Goal: Use online tool/utility: Utilize a website feature to perform a specific function

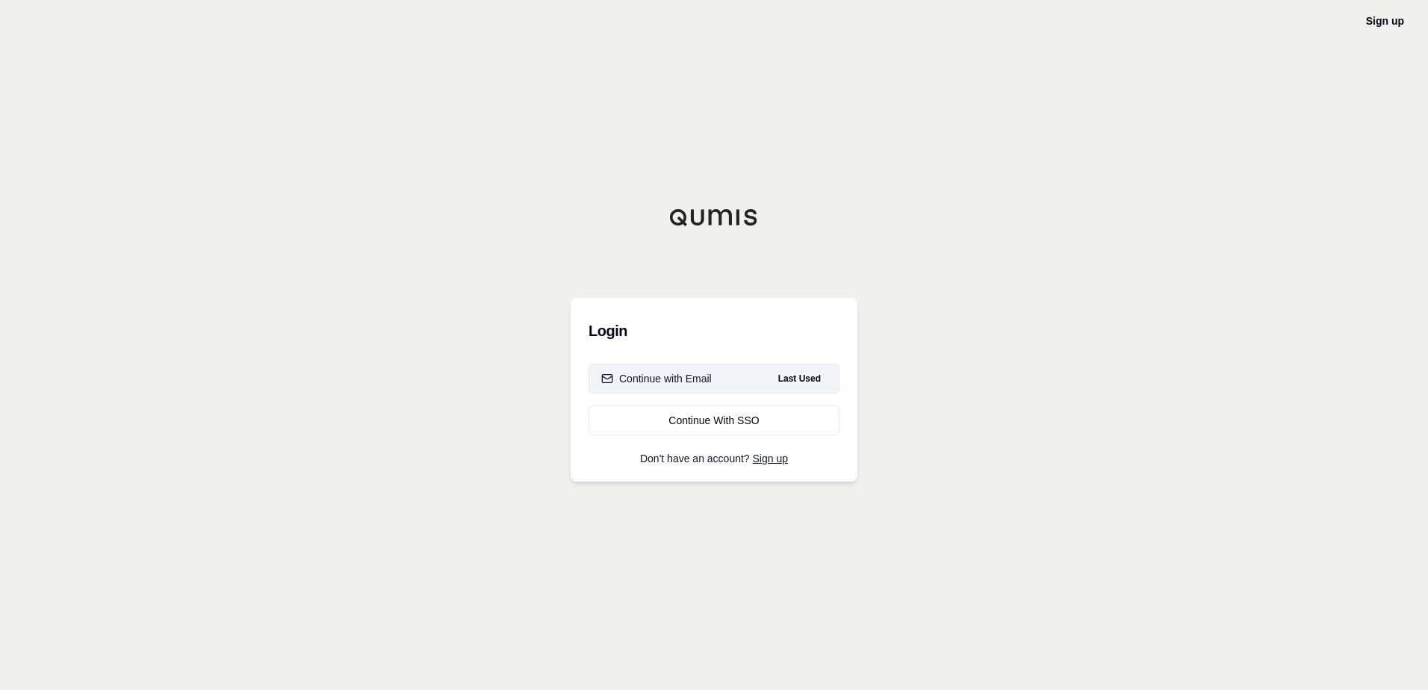
click at [694, 379] on div "Continue with Email" at bounding box center [656, 378] width 111 height 15
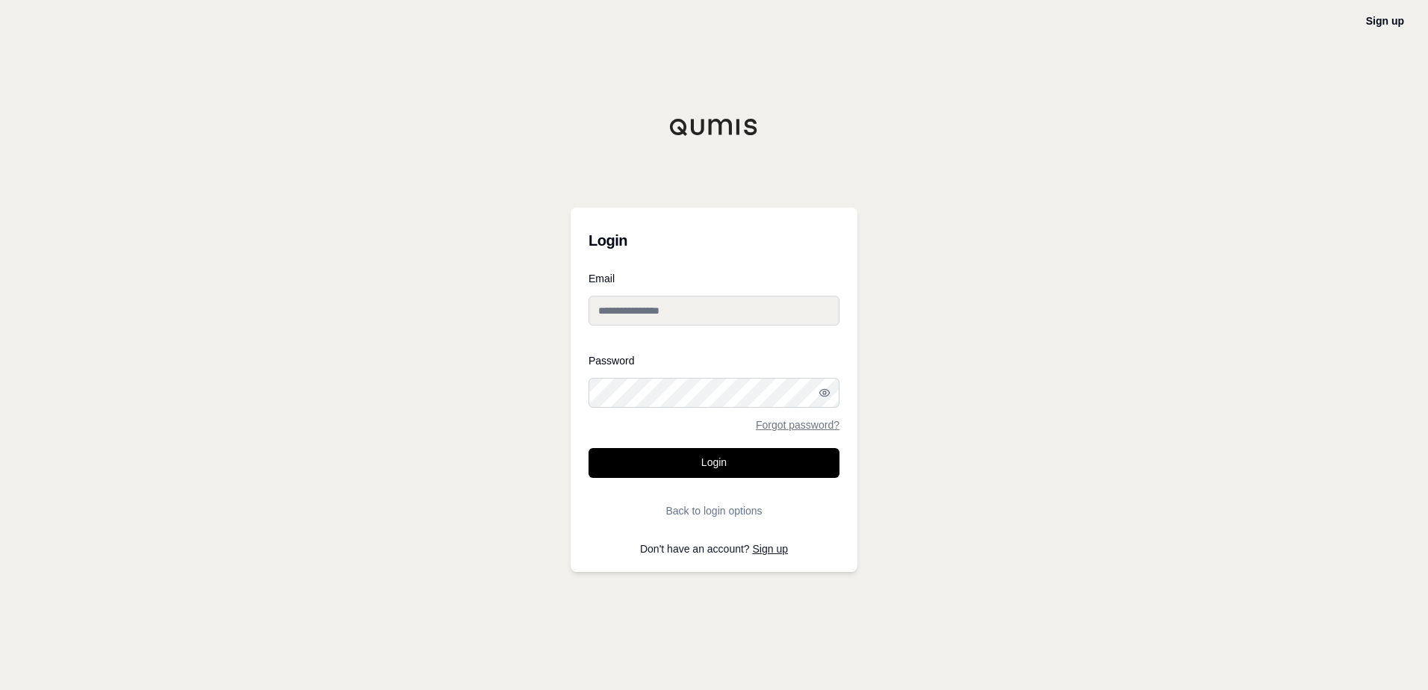
type input "**********"
click at [713, 463] on button "Login" at bounding box center [713, 463] width 251 height 30
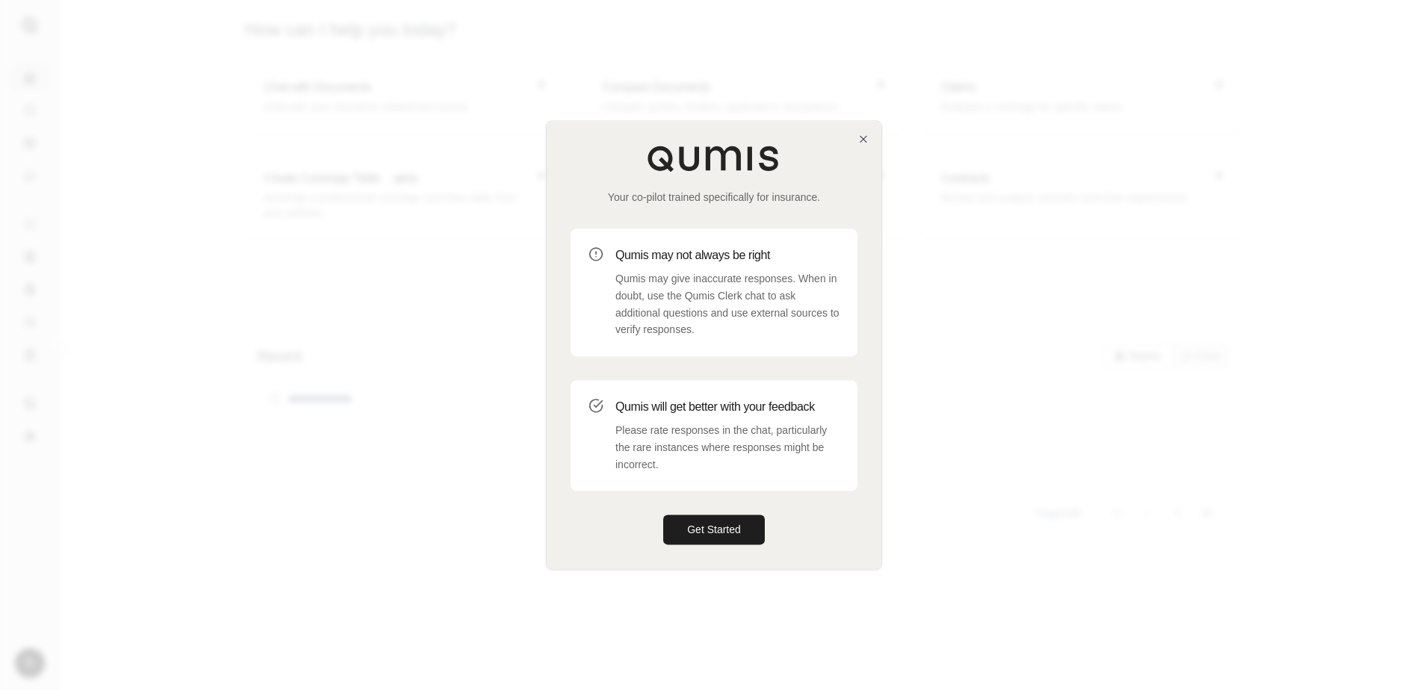
click at [858, 147] on div "Your co-pilot trained specifically for insurance. Qumis may not always be right…" at bounding box center [714, 344] width 335 height 447
click at [860, 141] on icon "button" at bounding box center [863, 139] width 12 height 12
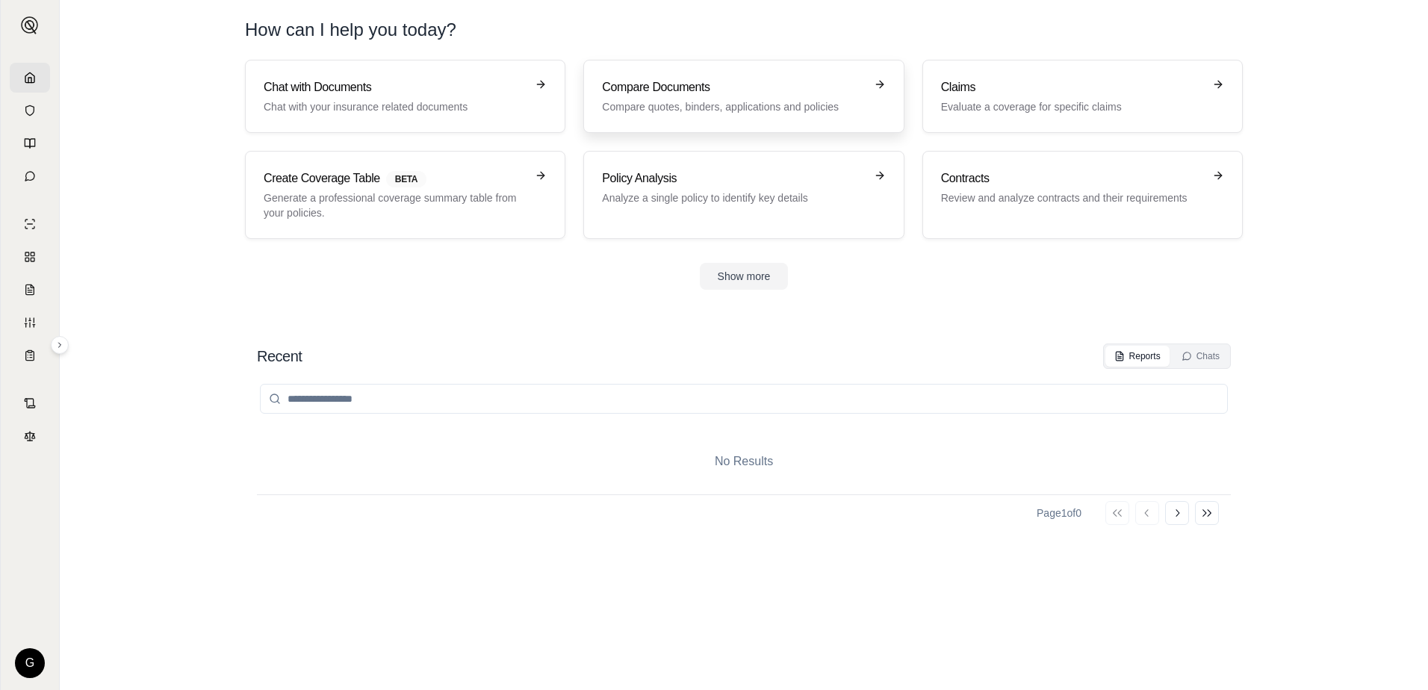
click at [708, 87] on h3 "Compare Documents" at bounding box center [733, 87] width 262 height 18
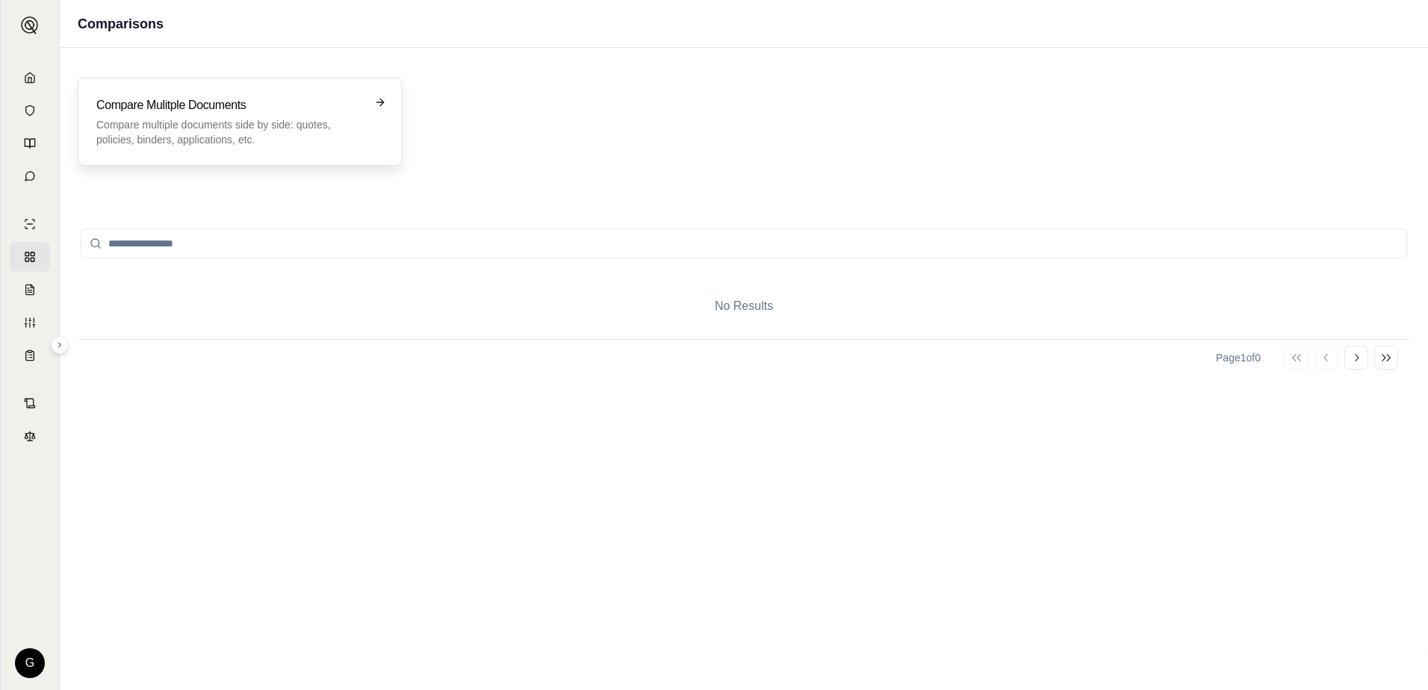
click at [252, 103] on h3 "Compare Mulitple Documents" at bounding box center [229, 105] width 266 height 18
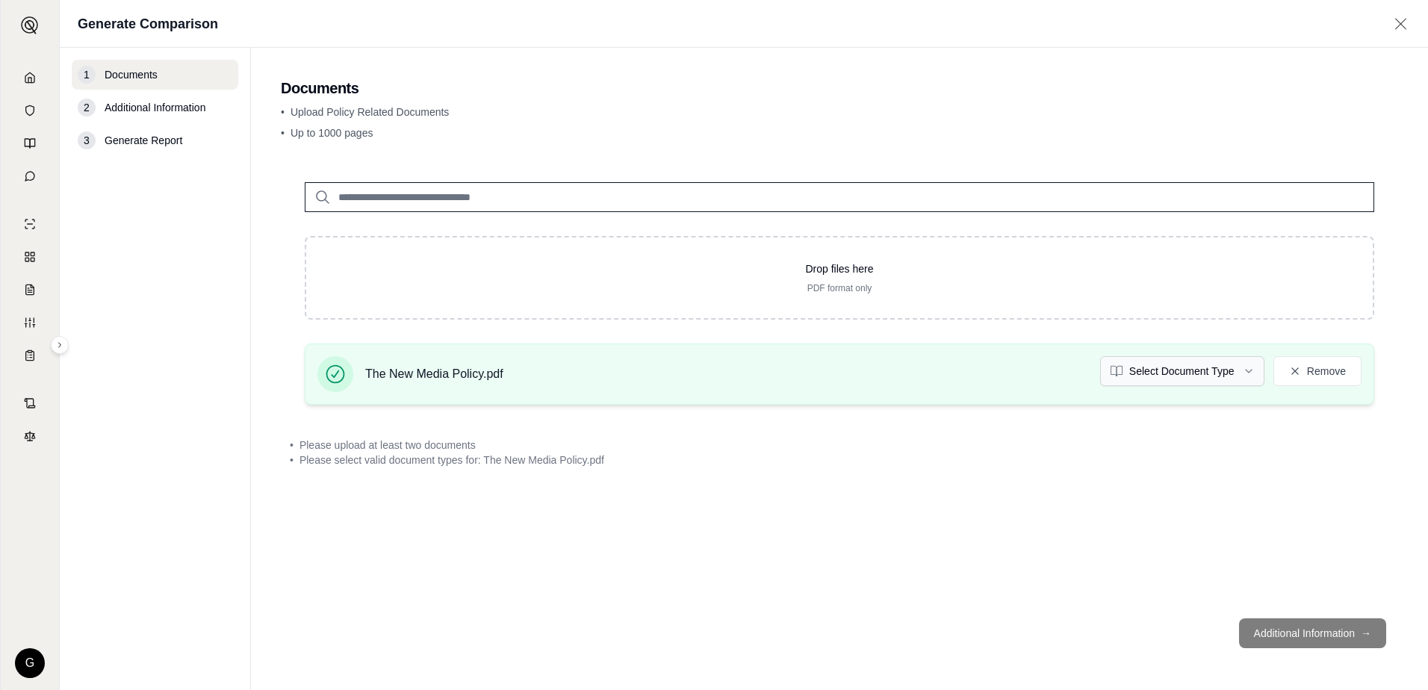
click at [1252, 369] on html "G Generate Comparison 1 Documents 2 Additional Information 3 Generate Report Do…" at bounding box center [714, 345] width 1428 height 690
click at [1320, 639] on footer "Additional Information →" at bounding box center [839, 633] width 1117 height 54
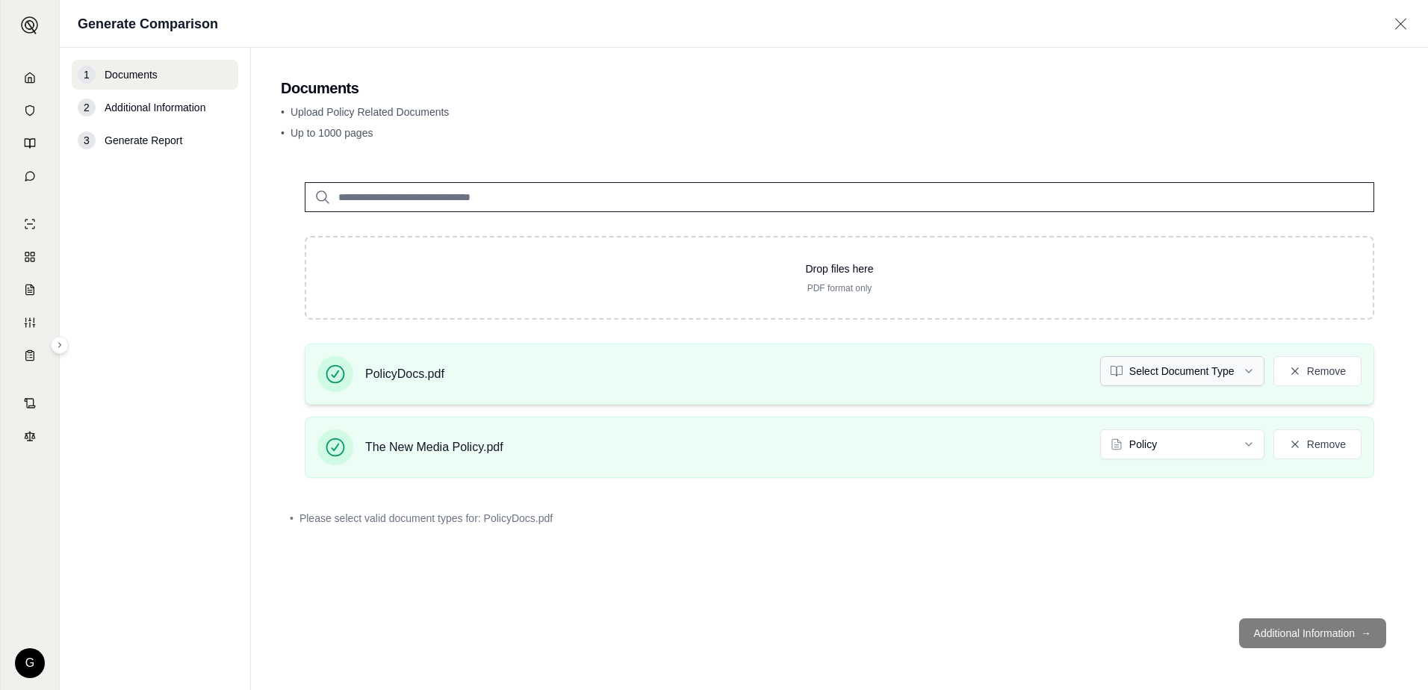
click at [1251, 372] on html "G Generate Comparison 1 Documents 2 Additional Information 3 Generate Report Do…" at bounding box center [714, 345] width 1428 height 690
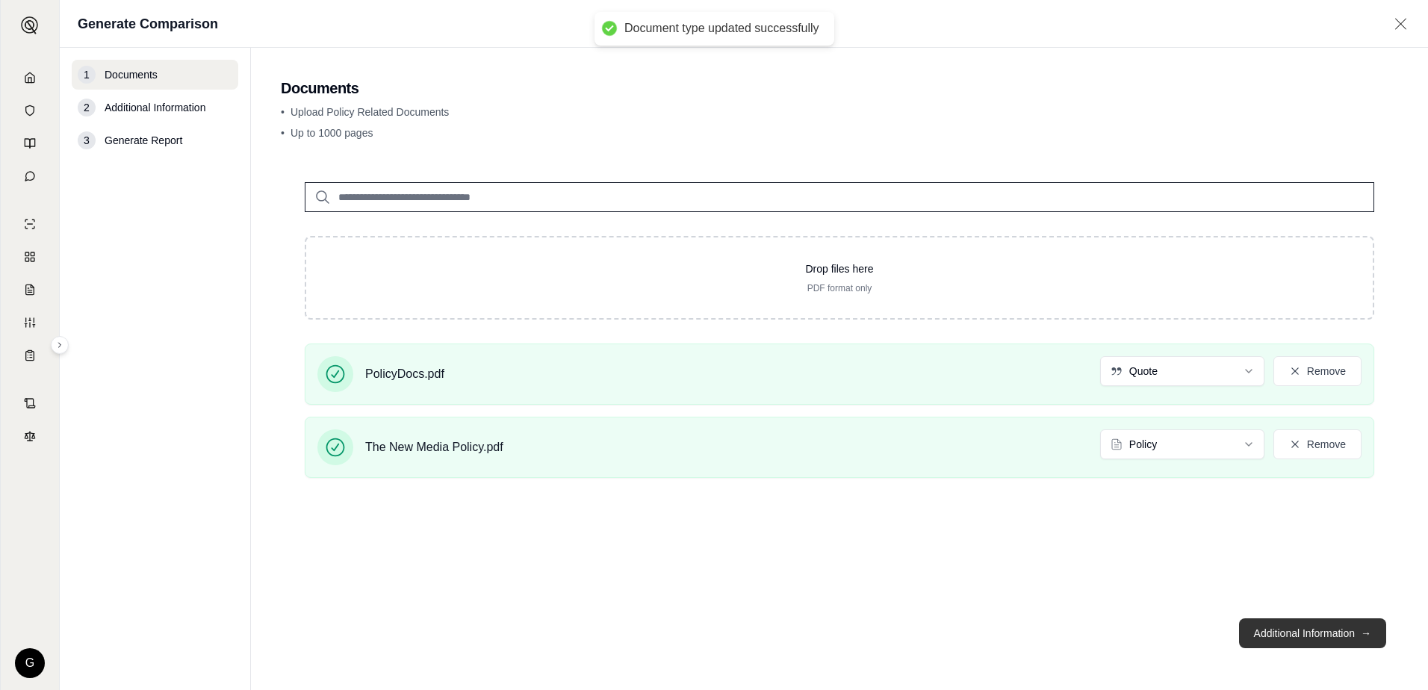
click at [1296, 636] on button "Additional Information →" at bounding box center [1312, 633] width 147 height 30
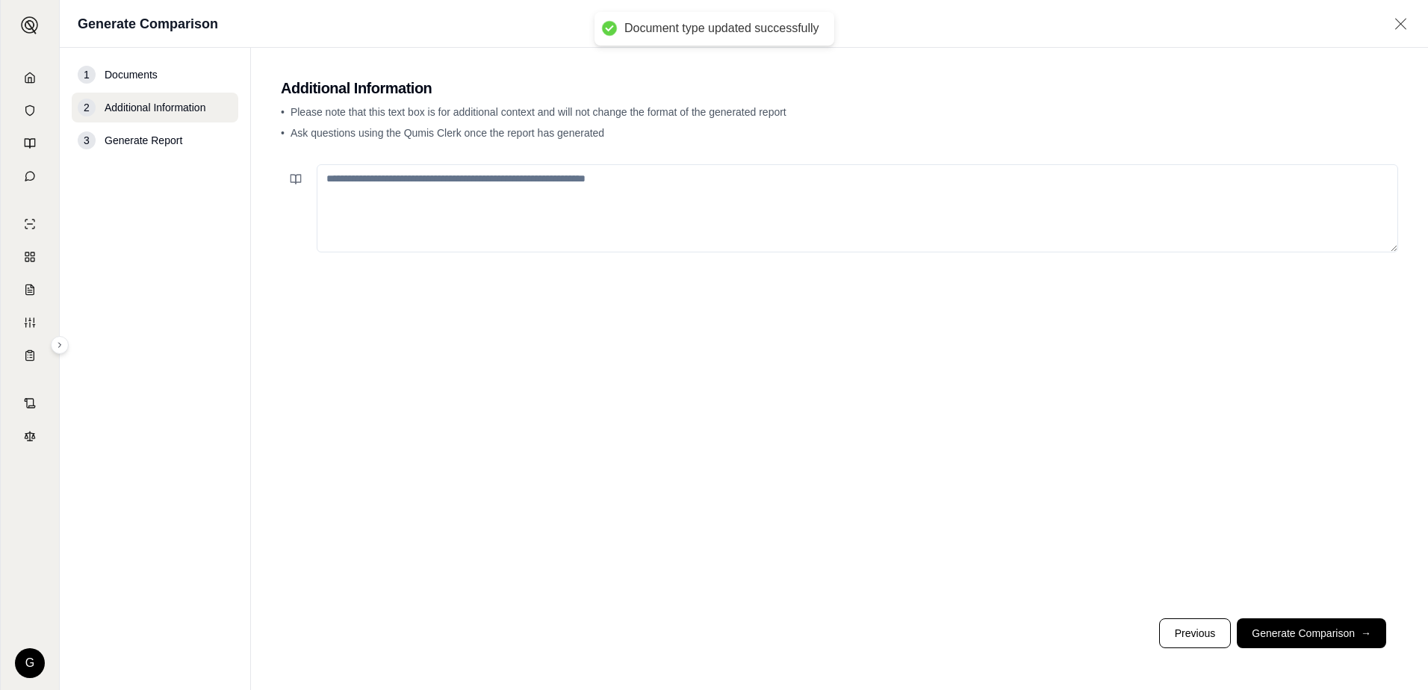
click at [371, 176] on textarea at bounding box center [857, 208] width 1081 height 88
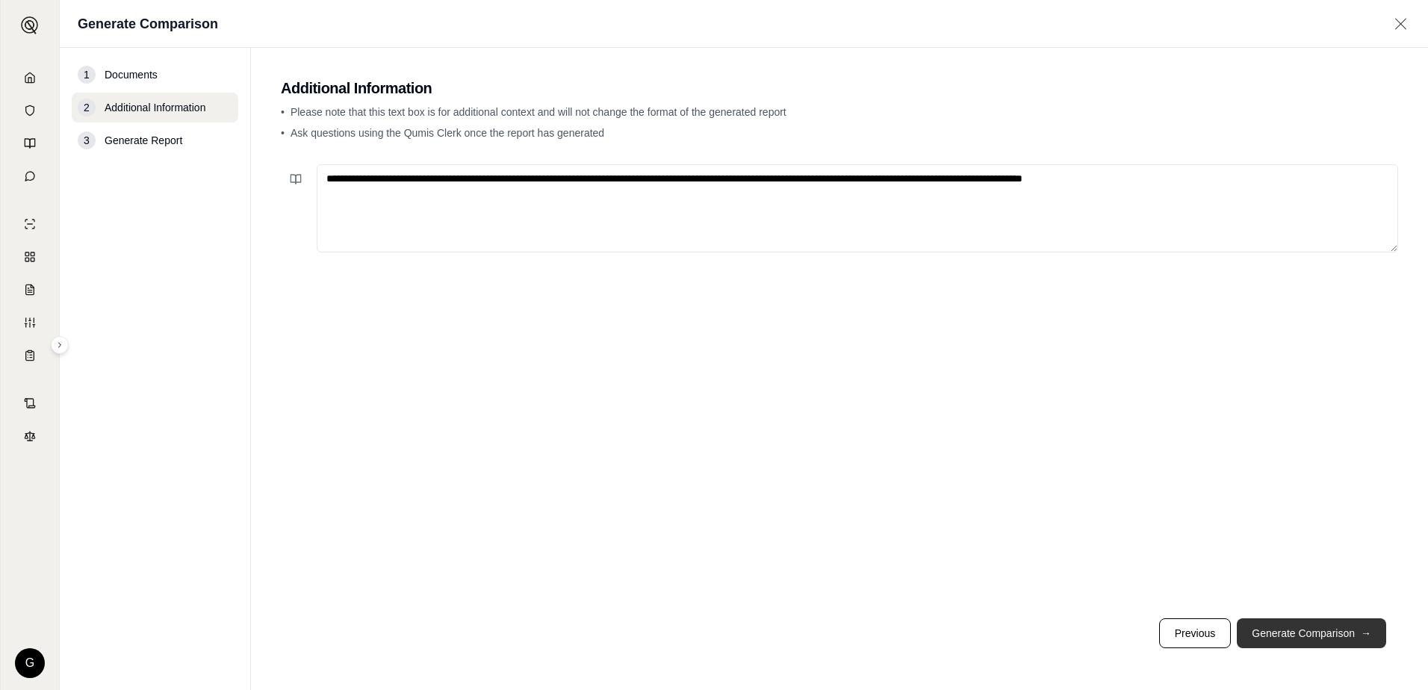
type textarea "**********"
click at [1299, 626] on button "Generate Comparison →" at bounding box center [1311, 633] width 149 height 30
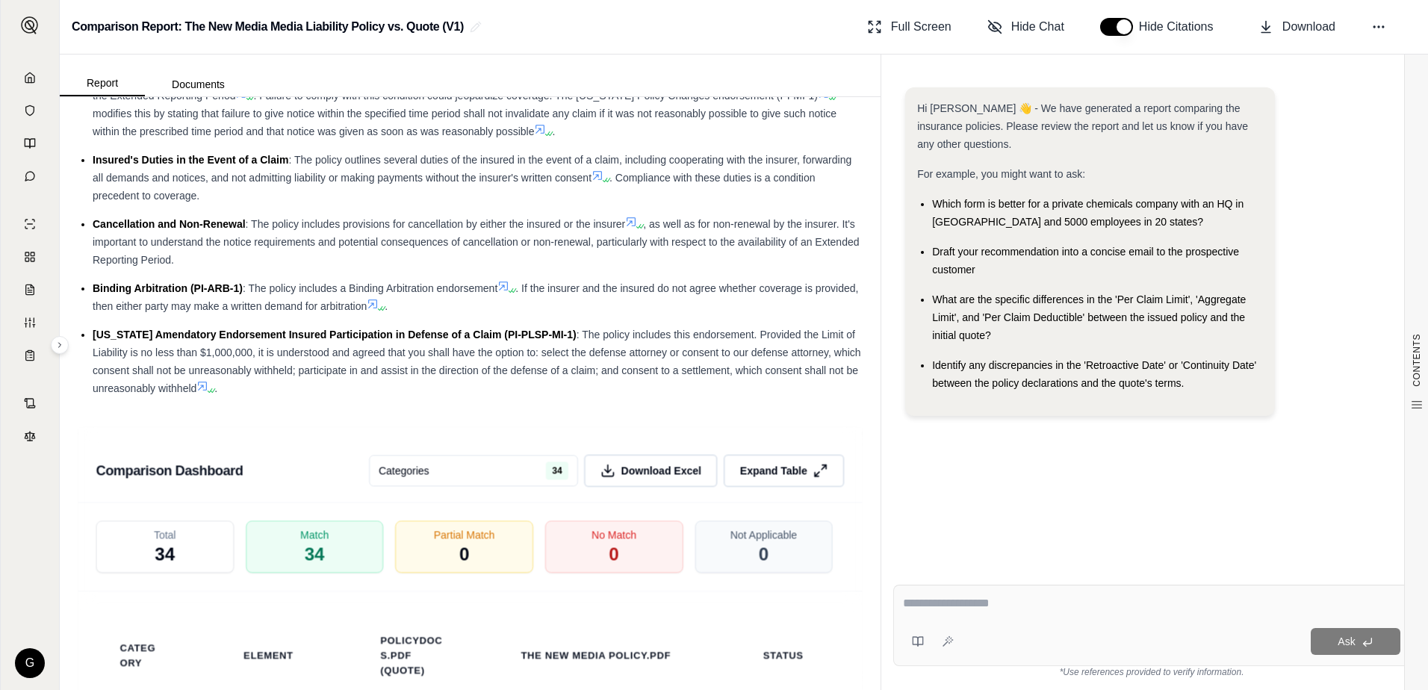
scroll to position [3883, 0]
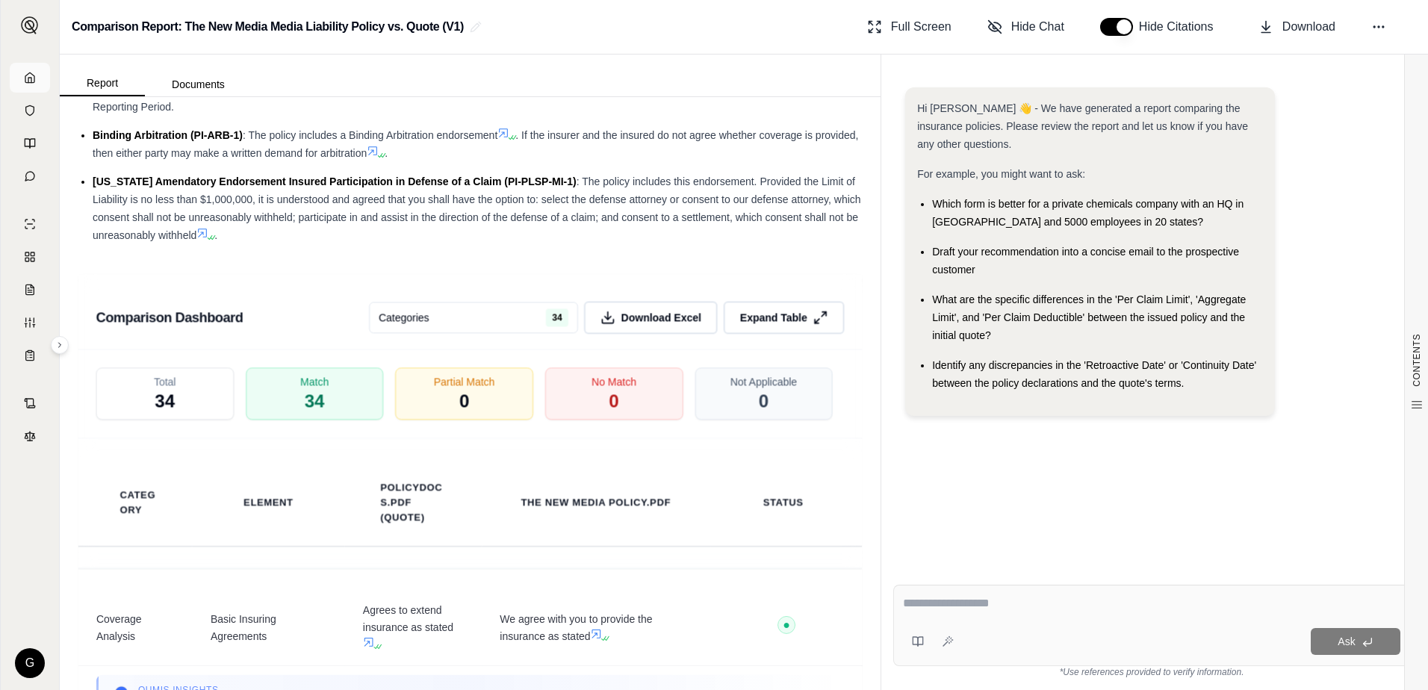
click at [26, 77] on icon at bounding box center [30, 78] width 12 height 12
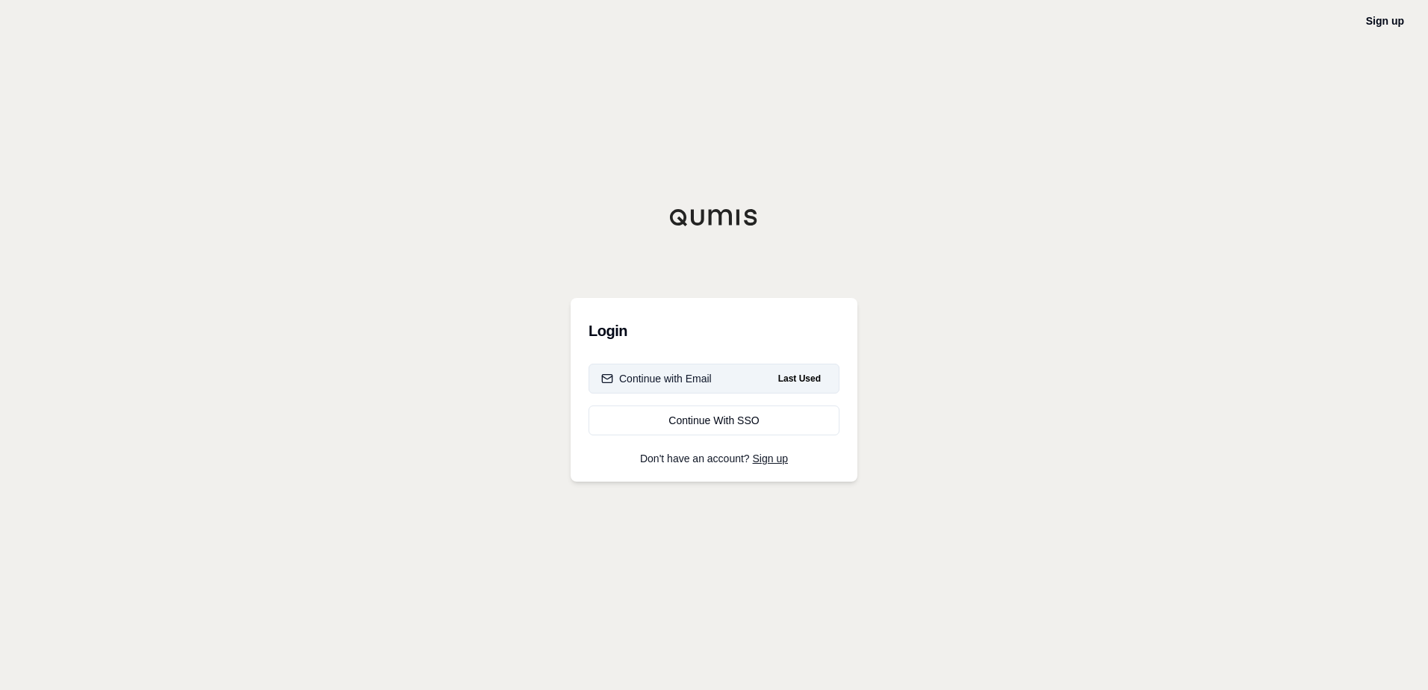
click at [709, 380] on div "Continue with Email" at bounding box center [656, 378] width 111 height 15
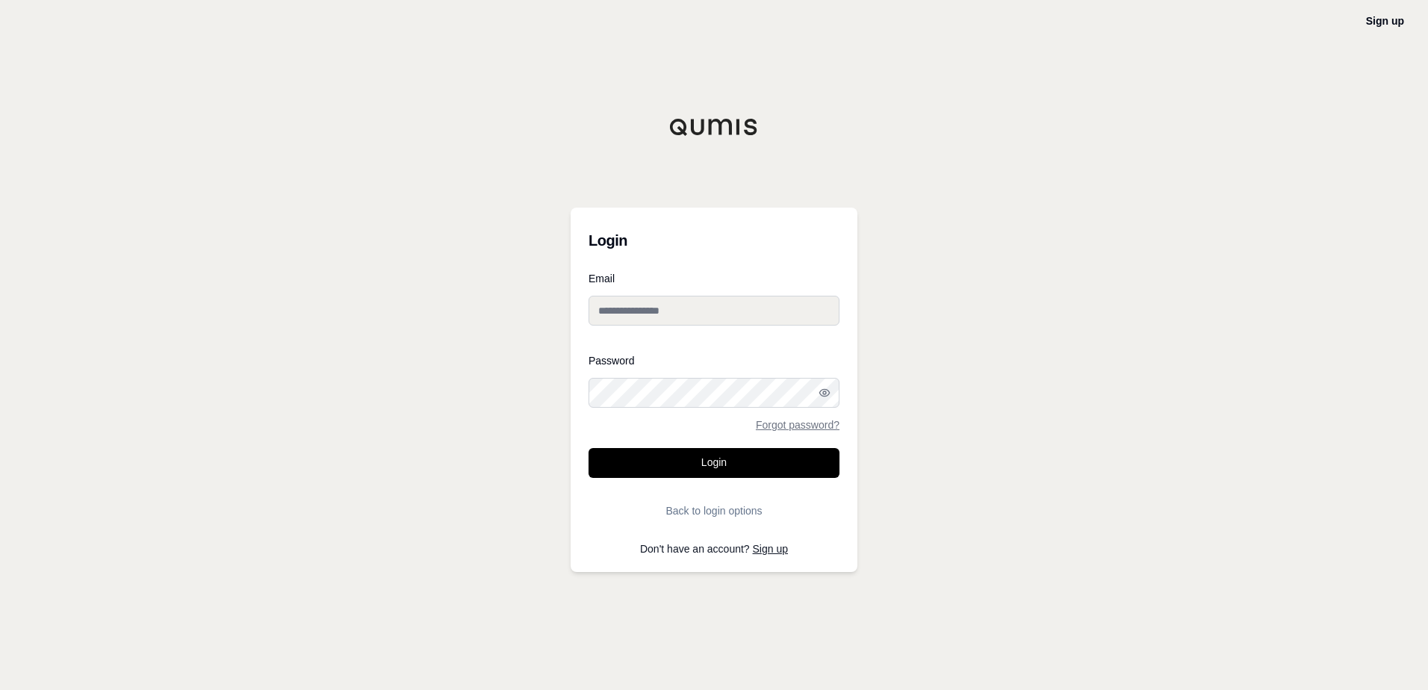
type input "**********"
click at [705, 467] on button "Login" at bounding box center [713, 463] width 251 height 30
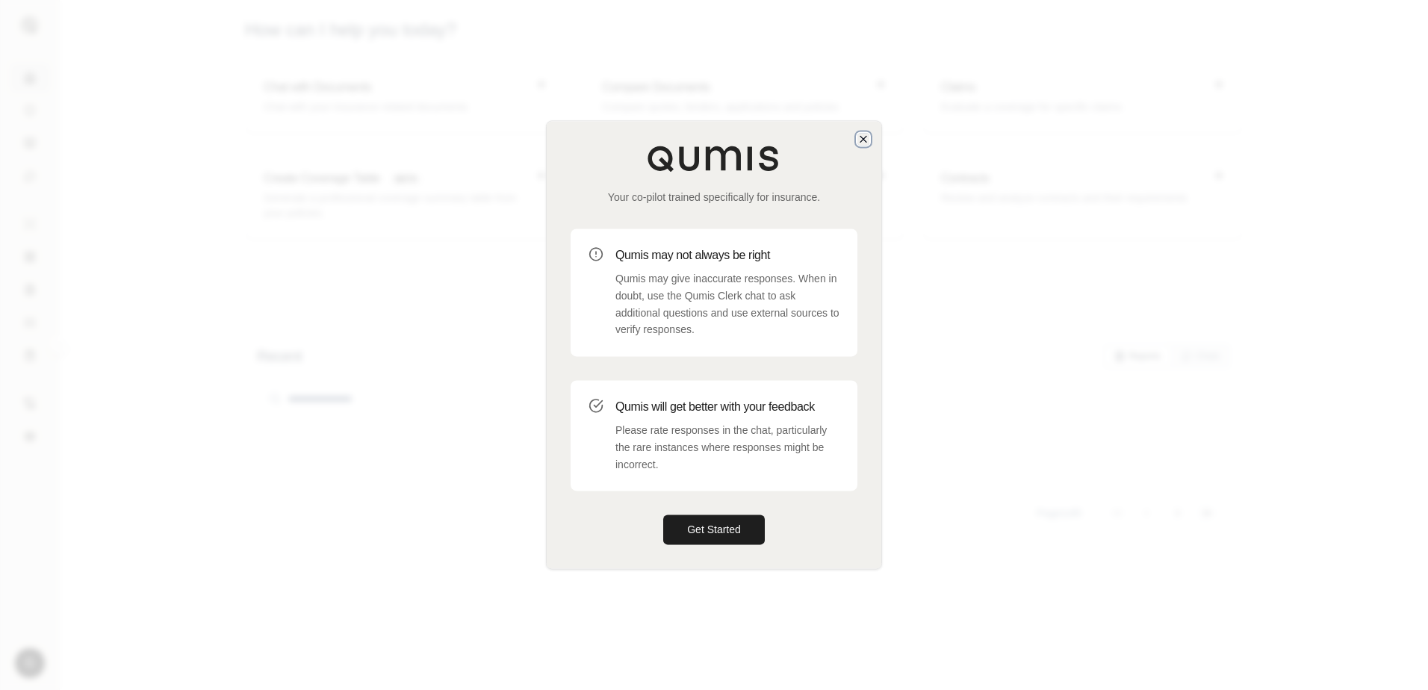
click at [866, 140] on icon "button" at bounding box center [863, 139] width 12 height 12
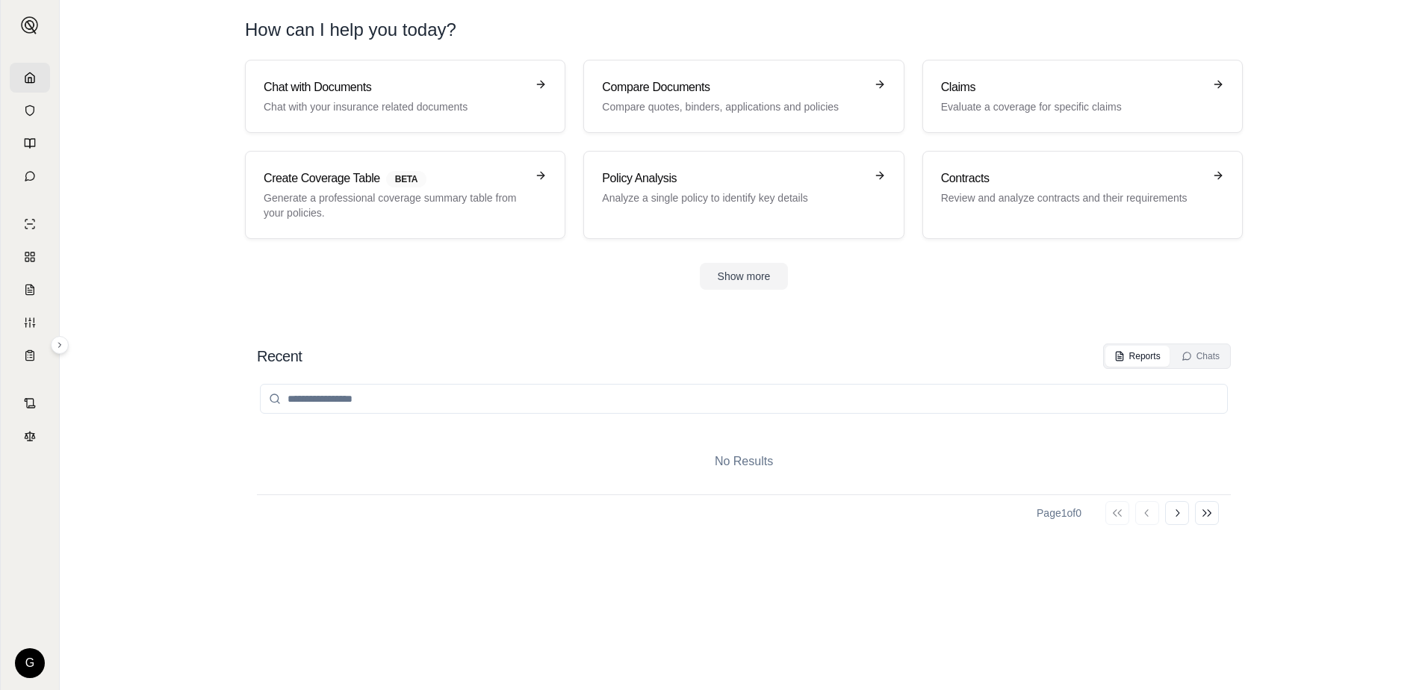
click at [332, 402] on input "search" at bounding box center [744, 399] width 968 height 30
click at [1144, 352] on div "Reports" at bounding box center [1137, 356] width 46 height 12
drag, startPoint x: 403, startPoint y: 404, endPoint x: 250, endPoint y: 396, distance: 153.3
click at [250, 396] on div "**********" at bounding box center [744, 502] width 998 height 341
type input "**********"
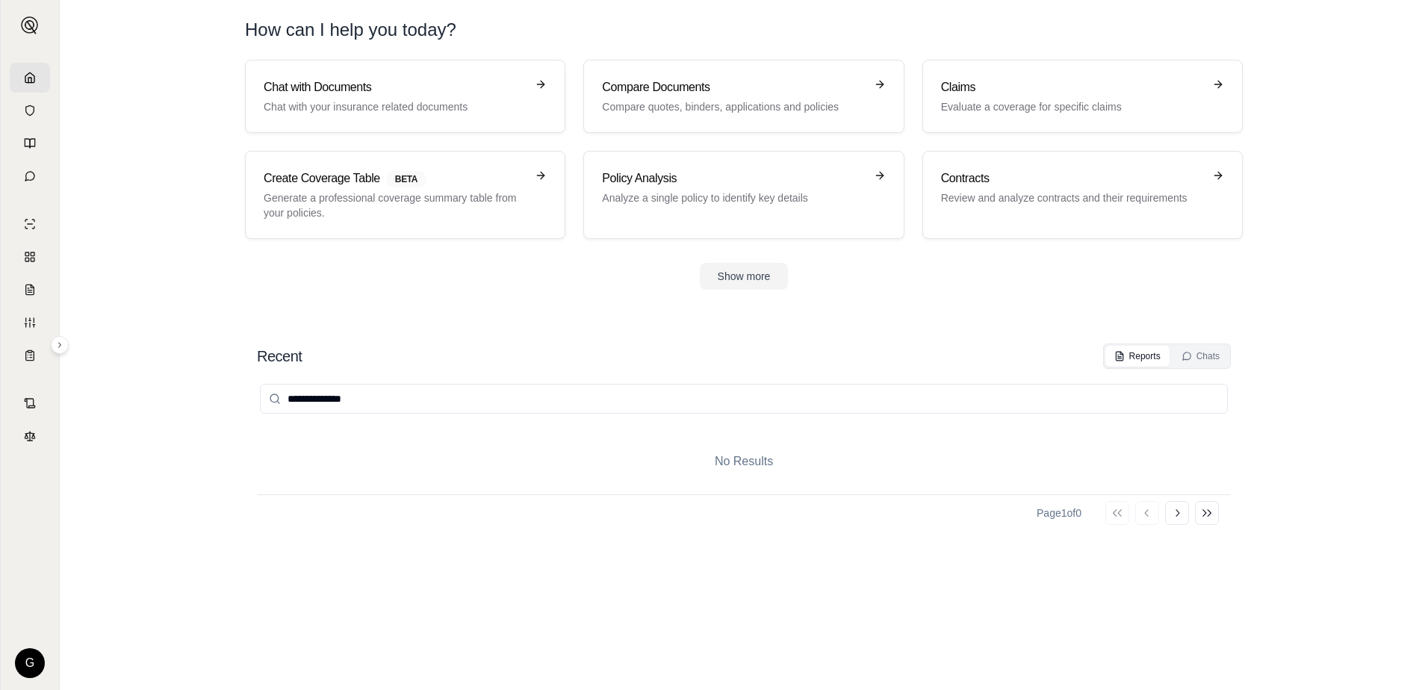
click at [366, 525] on div "Page 1 of 0 Go to first page Go to previous page Go to next page Go to last page" at bounding box center [744, 512] width 974 height 37
click at [427, 411] on input "**********" at bounding box center [744, 399] width 968 height 30
click at [1180, 514] on icon at bounding box center [1177, 513] width 12 height 12
click at [1181, 514] on icon at bounding box center [1177, 513] width 12 height 12
click at [703, 201] on p "Analyze a single policy to identify key details" at bounding box center [733, 197] width 262 height 15
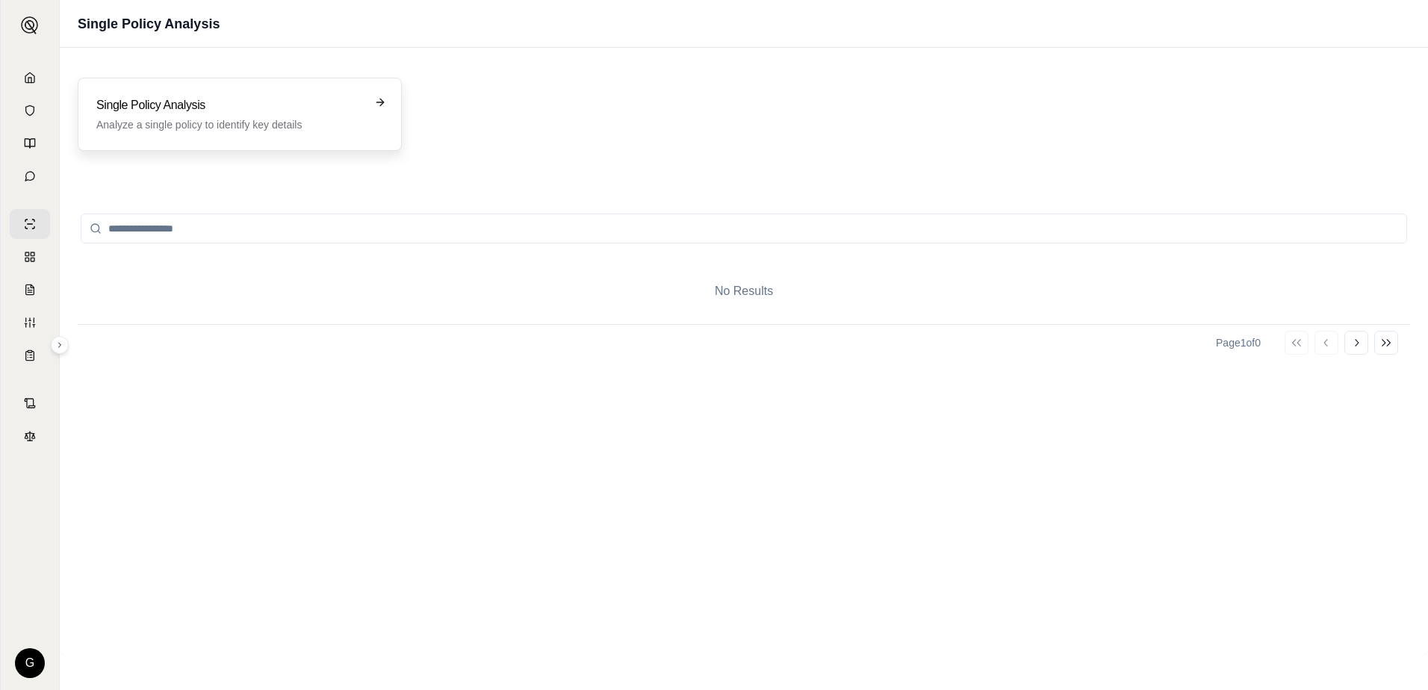
click at [178, 105] on h3 "Single Policy Analysis" at bounding box center [229, 105] width 266 height 18
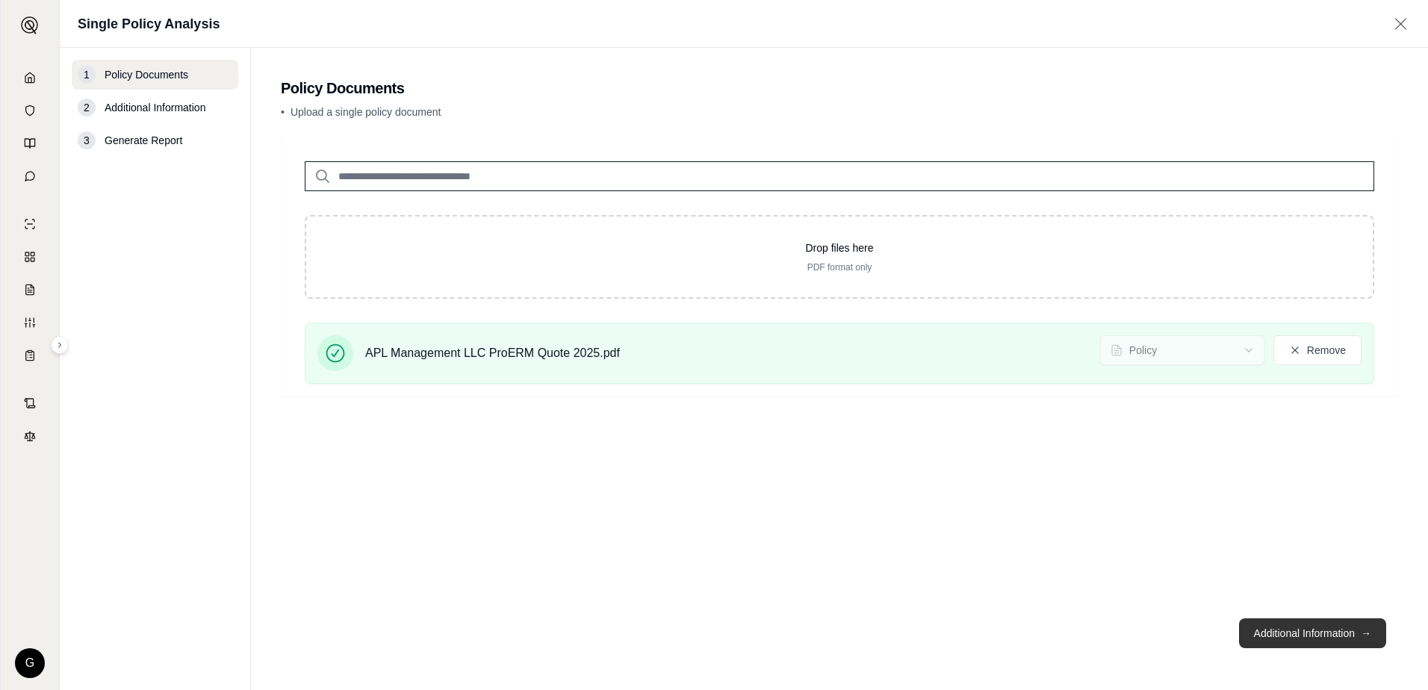
click at [1277, 633] on button "Additional Information →" at bounding box center [1312, 633] width 147 height 30
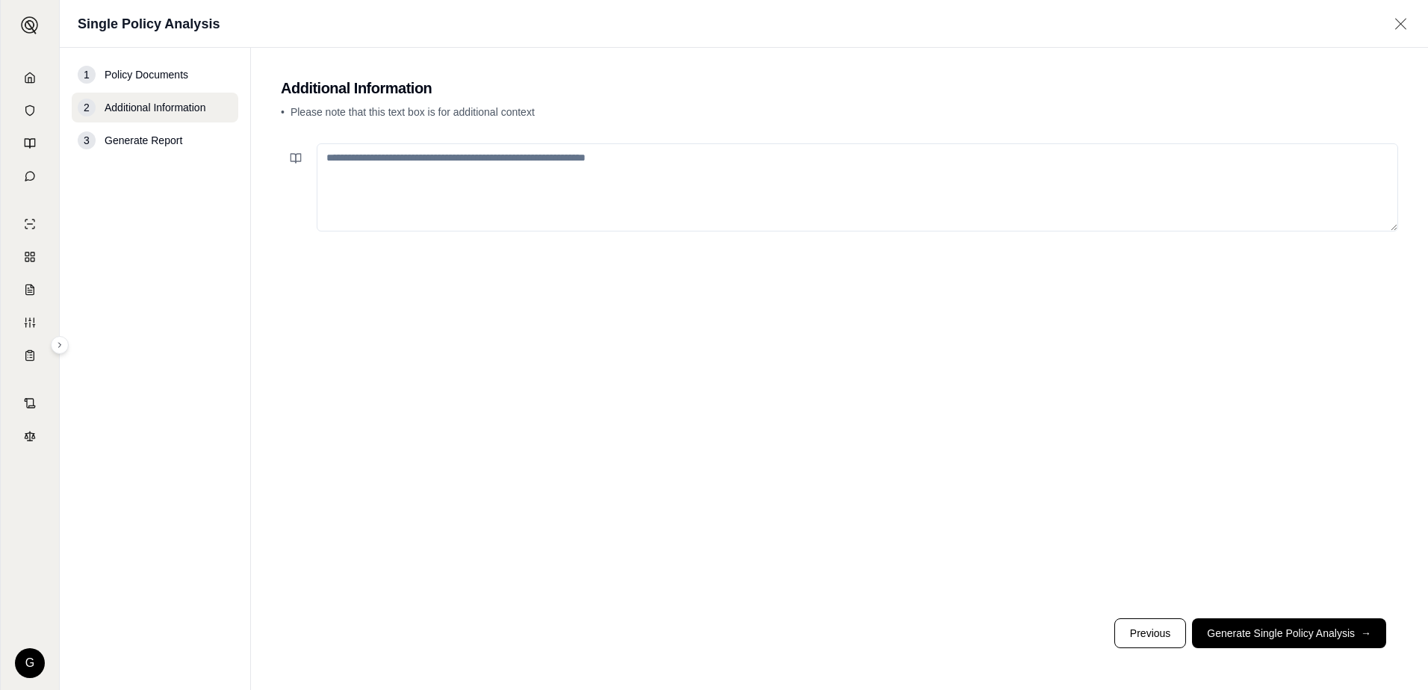
click at [482, 158] on textarea at bounding box center [857, 187] width 1081 height 88
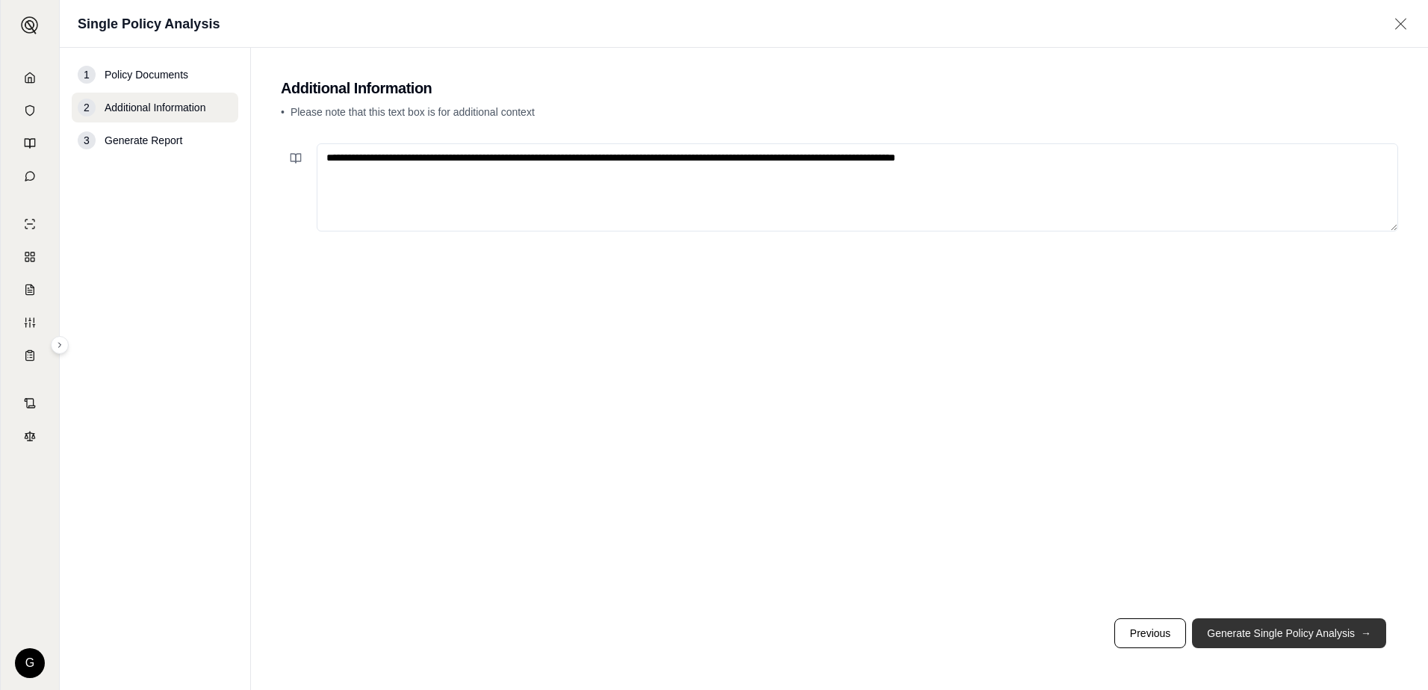
type textarea "**********"
click at [1276, 634] on button "Generate Single Policy Analysis →" at bounding box center [1289, 633] width 194 height 30
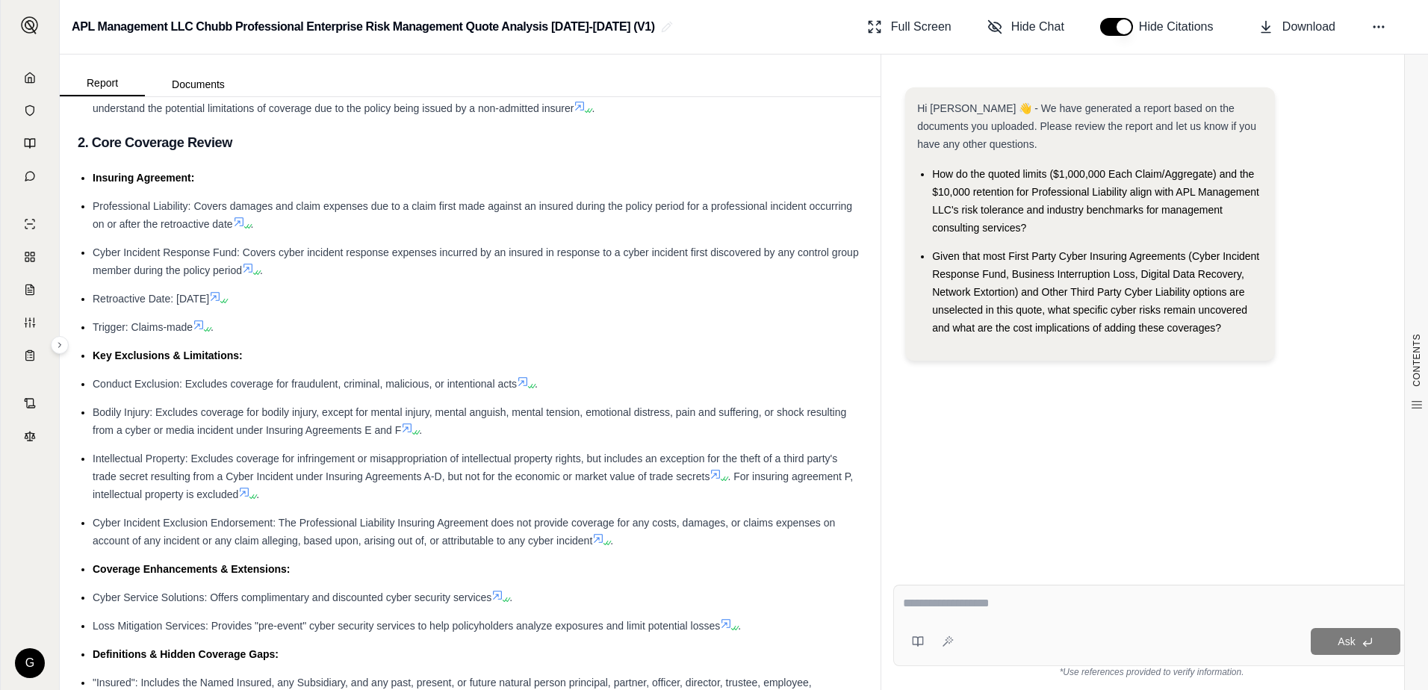
scroll to position [299, 0]
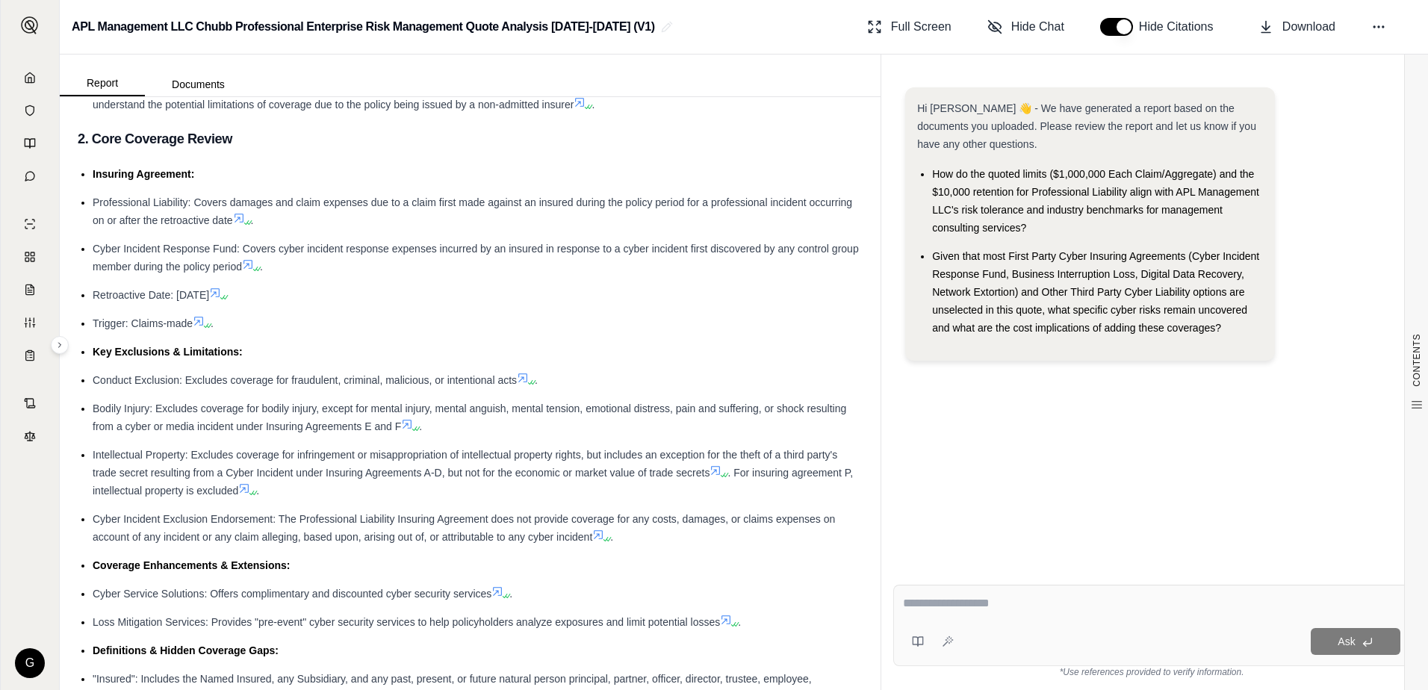
click at [913, 606] on textarea at bounding box center [1151, 603] width 497 height 18
type textarea "**********"
click at [1340, 645] on span "Ask" at bounding box center [1345, 641] width 17 height 12
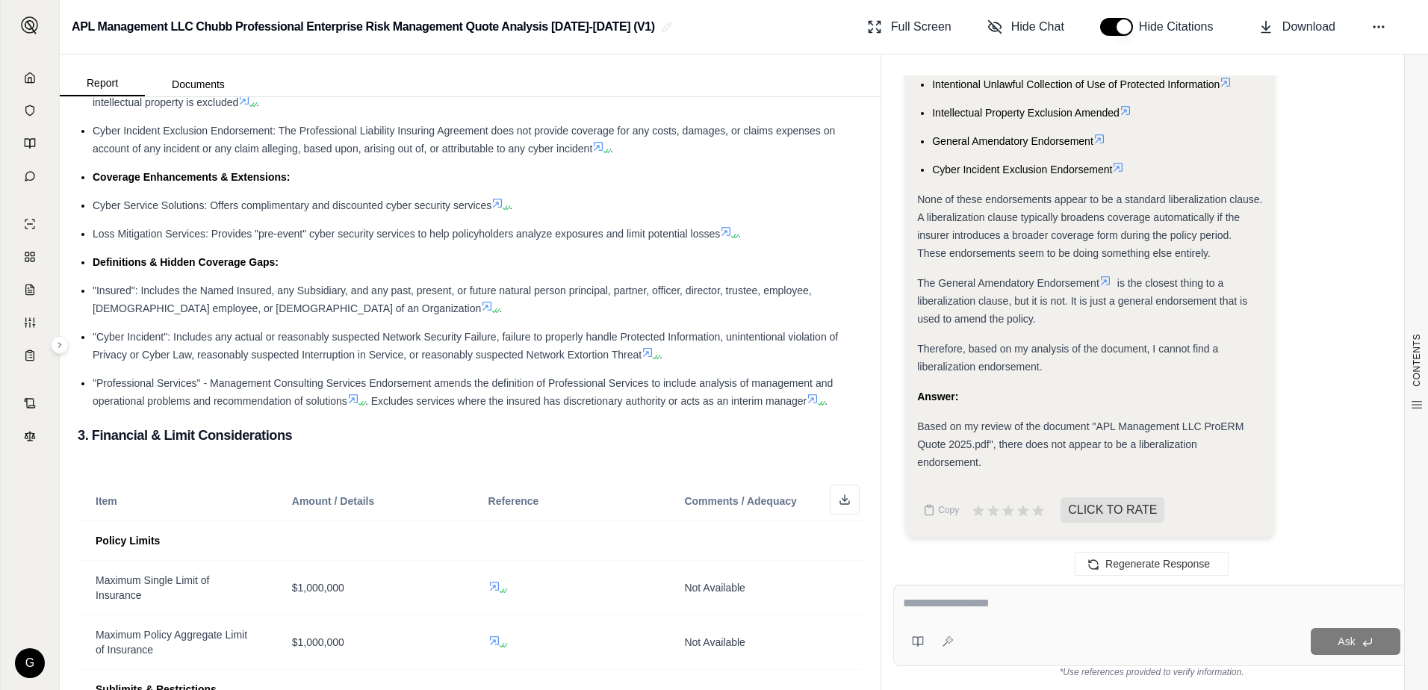
scroll to position [821, 0]
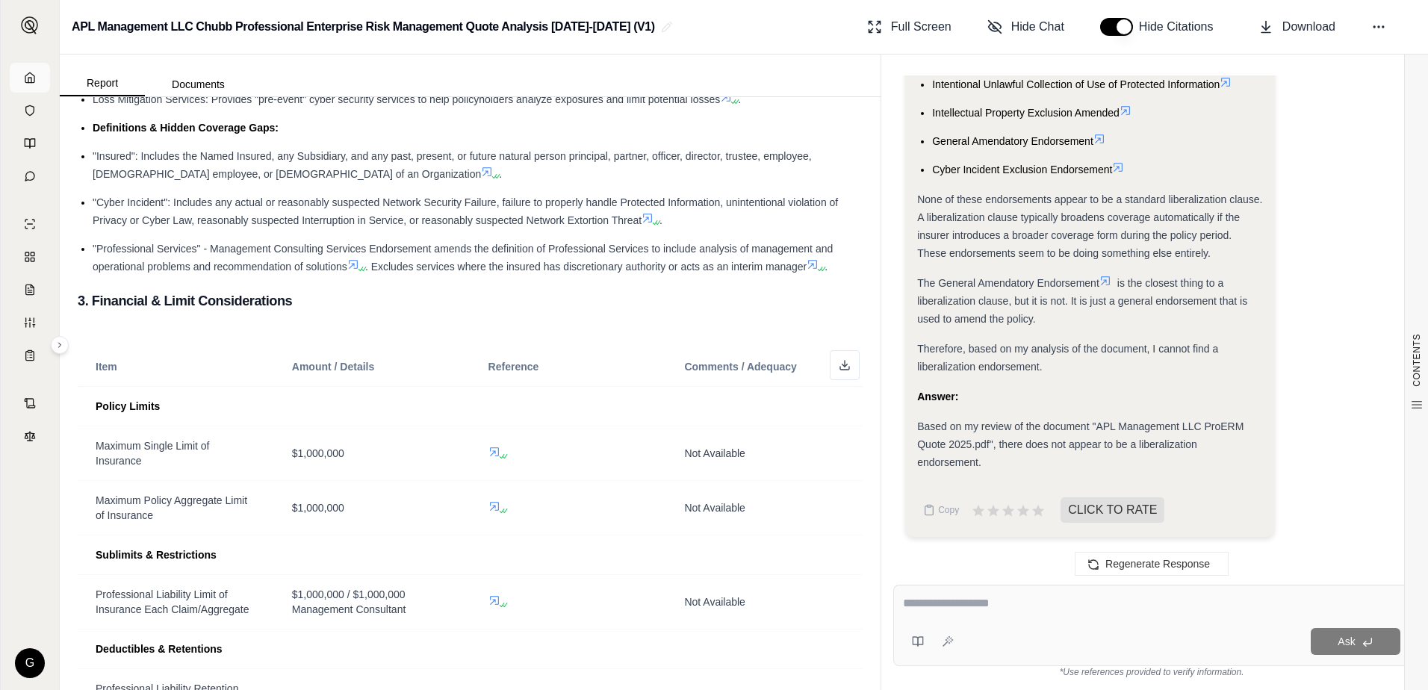
click at [33, 76] on icon at bounding box center [30, 78] width 12 height 12
